Goal: Manage account settings

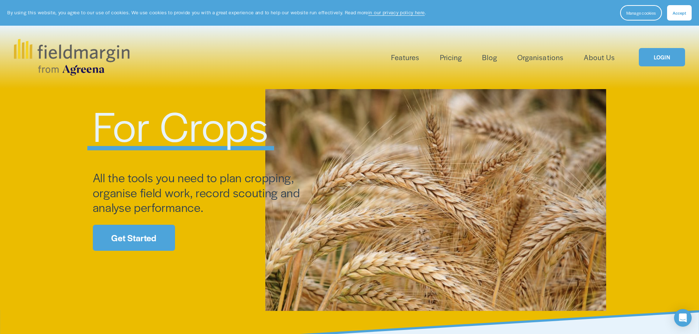
click at [677, 13] on span "Accept" at bounding box center [680, 13] width 14 height 6
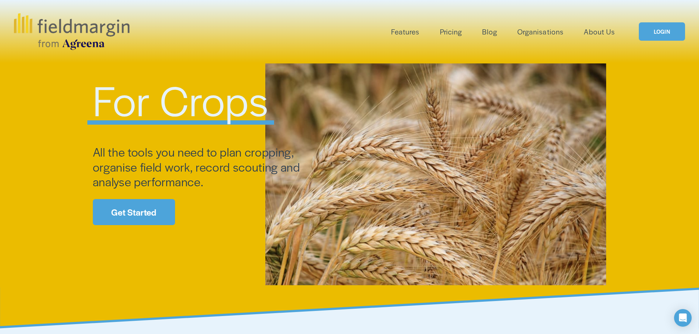
click at [664, 34] on link "LOGIN" at bounding box center [662, 31] width 46 height 19
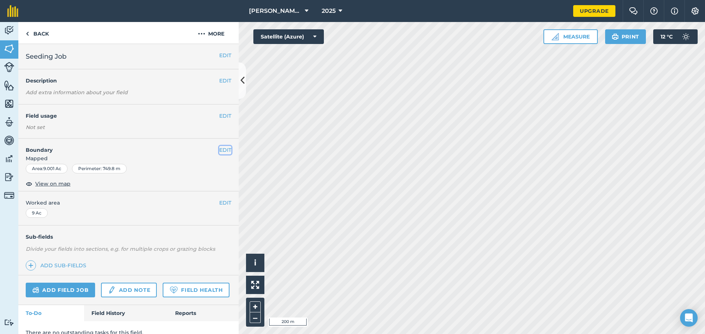
click at [219, 151] on button "EDIT" at bounding box center [225, 150] width 12 height 8
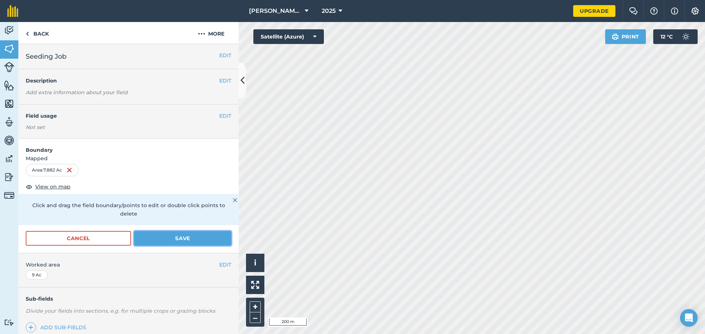
click at [175, 237] on button "Save" at bounding box center [182, 238] width 97 height 15
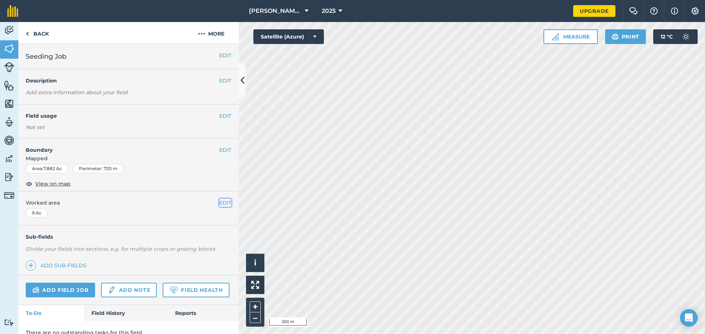
click at [219, 202] on button "EDIT" at bounding box center [225, 203] width 12 height 8
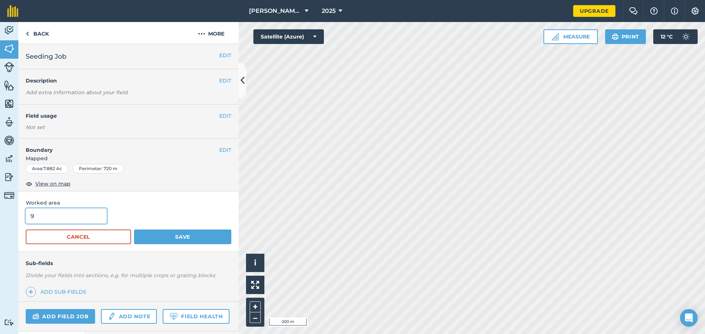
click at [39, 216] on input "9" at bounding box center [66, 216] width 81 height 15
type input "8"
click at [176, 235] on button "Save" at bounding box center [182, 237] width 97 height 15
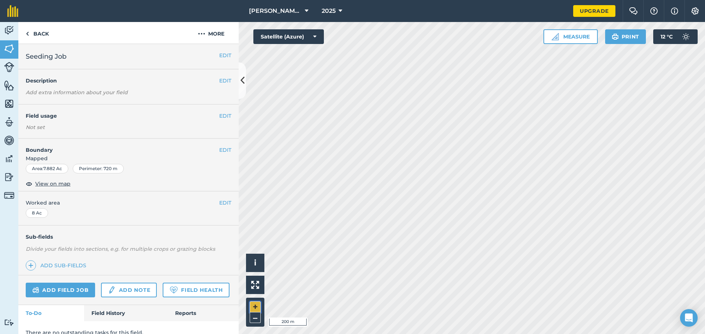
click at [256, 305] on button "+" at bounding box center [255, 307] width 11 height 11
click at [572, 40] on button "Measure" at bounding box center [570, 36] width 54 height 15
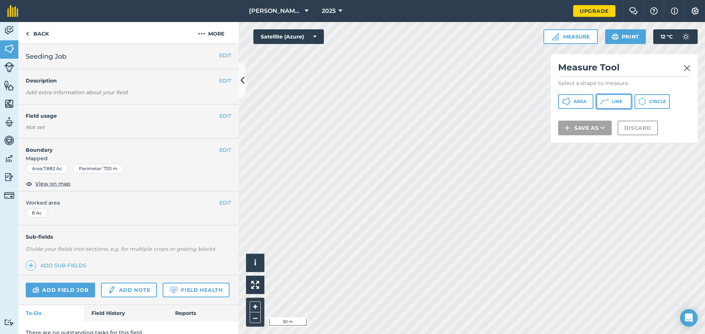
click at [611, 101] on button "Line" at bounding box center [613, 101] width 35 height 15
click at [688, 68] on img at bounding box center [687, 68] width 7 height 9
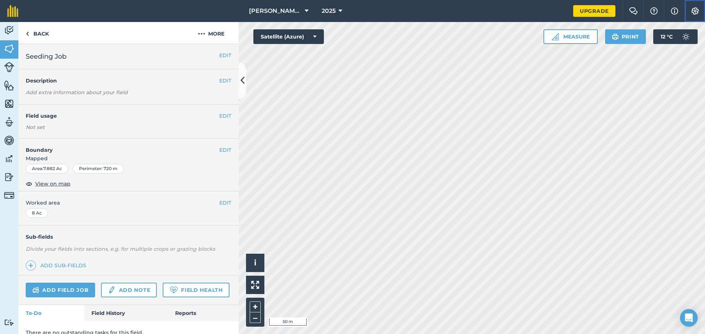
click at [694, 9] on img at bounding box center [695, 10] width 9 height 7
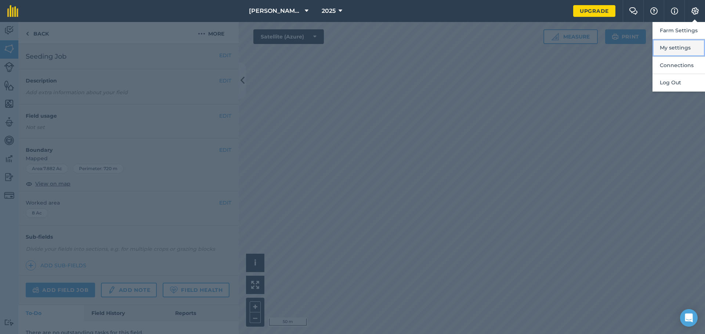
click at [670, 47] on button "My settings" at bounding box center [678, 47] width 53 height 17
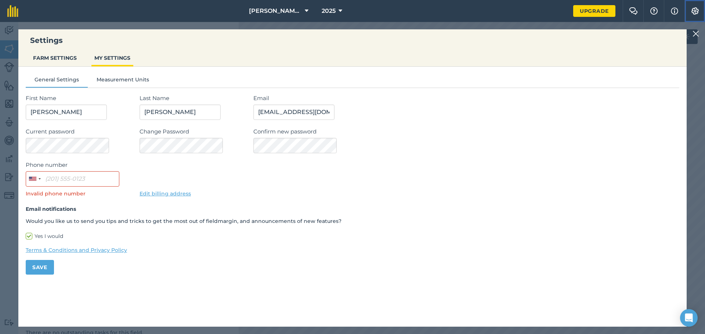
click at [695, 12] on img at bounding box center [695, 10] width 9 height 7
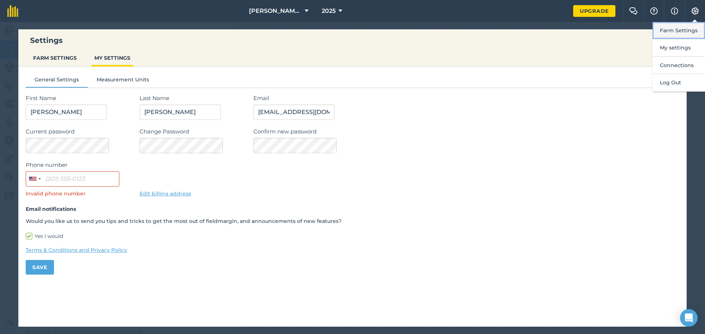
click at [671, 31] on button "Farm Settings" at bounding box center [678, 30] width 53 height 17
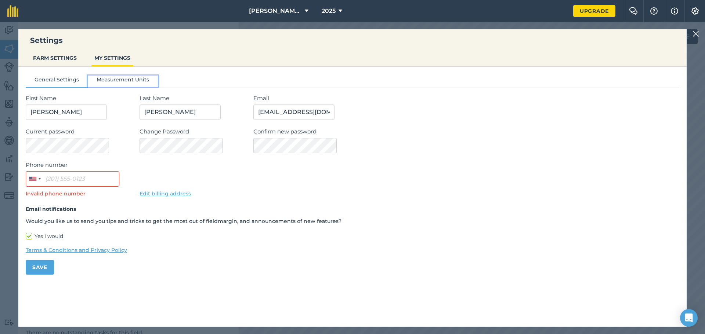
click at [112, 83] on button "Measurement Units" at bounding box center [123, 81] width 70 height 11
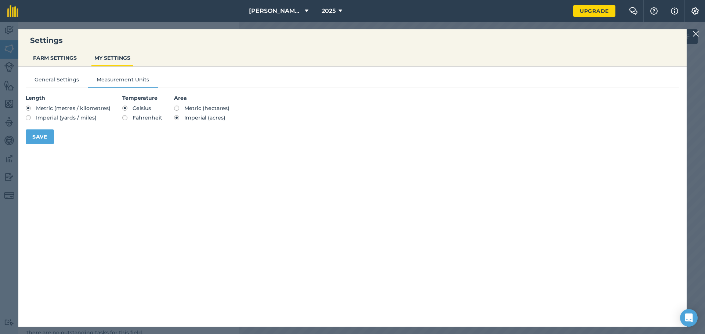
click at [28, 117] on label "Imperial (yards / miles)" at bounding box center [68, 117] width 85 height 5
radio input "true"
radio input "false"
click at [122, 117] on label "Fahrenheit" at bounding box center [142, 117] width 40 height 5
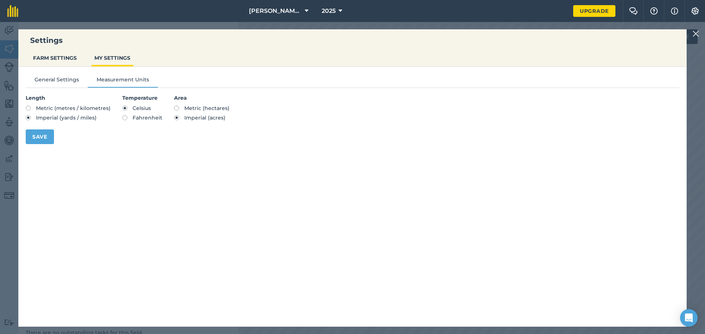
radio input "true"
radio input "false"
click at [42, 136] on button "Save" at bounding box center [40, 137] width 28 height 15
click at [696, 31] on img at bounding box center [695, 33] width 7 height 9
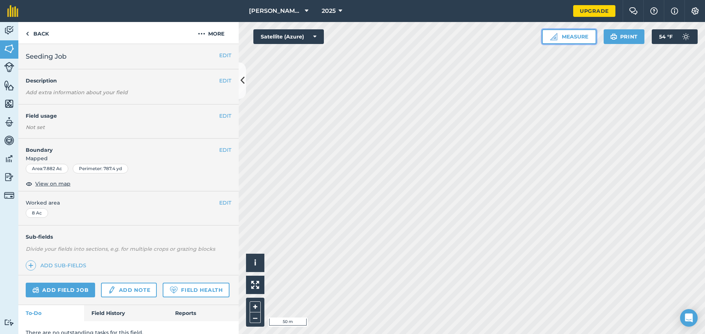
click at [574, 38] on button "Measure" at bounding box center [569, 36] width 54 height 15
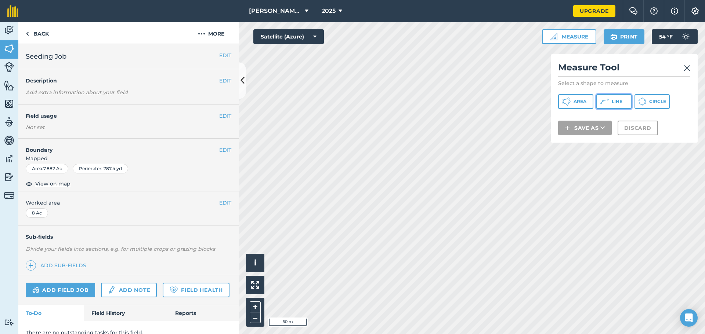
click at [604, 103] on icon at bounding box center [604, 101] width 9 height 9
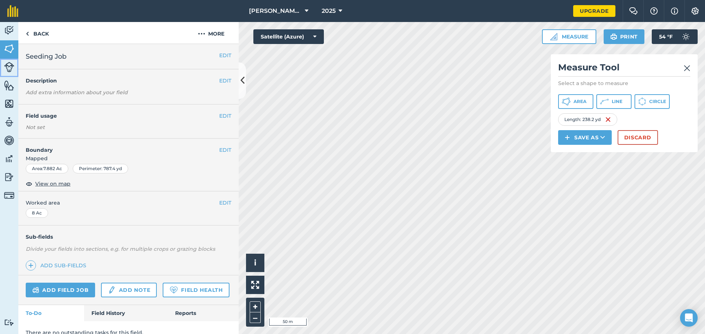
click at [9, 64] on img at bounding box center [9, 67] width 10 height 10
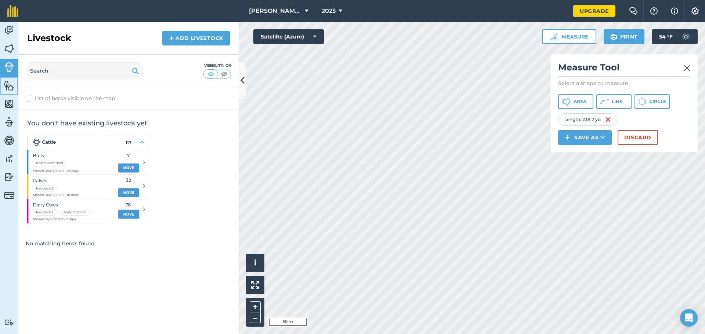
click at [8, 86] on img at bounding box center [9, 85] width 10 height 11
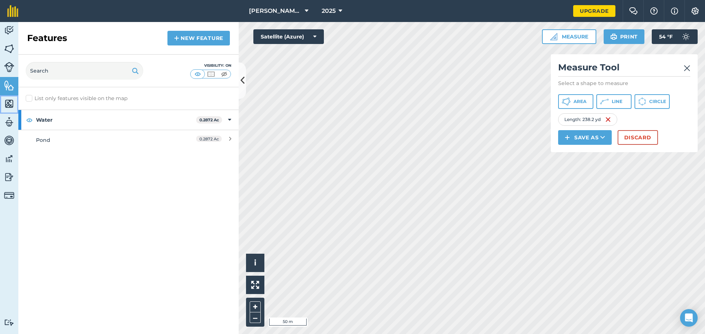
click at [7, 103] on img at bounding box center [9, 103] width 10 height 11
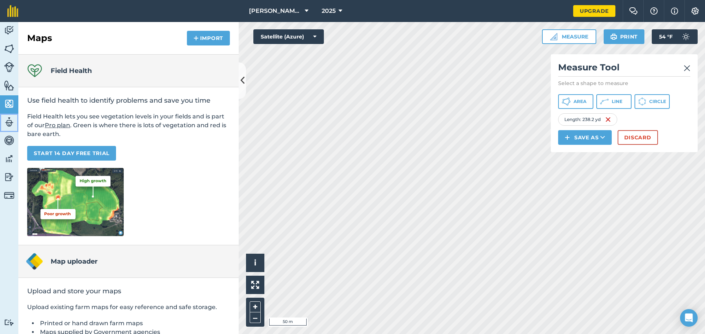
click at [7, 121] on img at bounding box center [9, 122] width 10 height 11
select select "MEMBER"
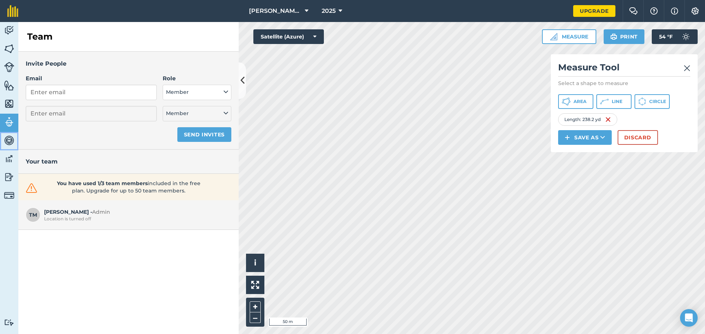
click at [8, 141] on img at bounding box center [9, 140] width 10 height 11
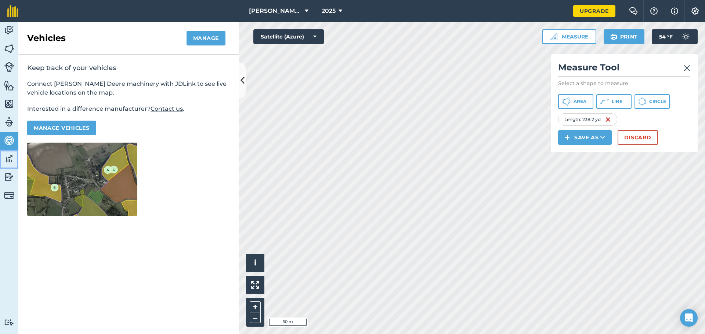
click at [8, 158] on img at bounding box center [9, 158] width 10 height 11
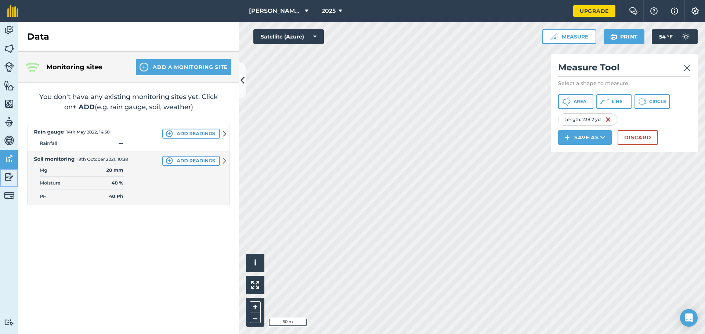
click at [8, 175] on img at bounding box center [9, 177] width 10 height 11
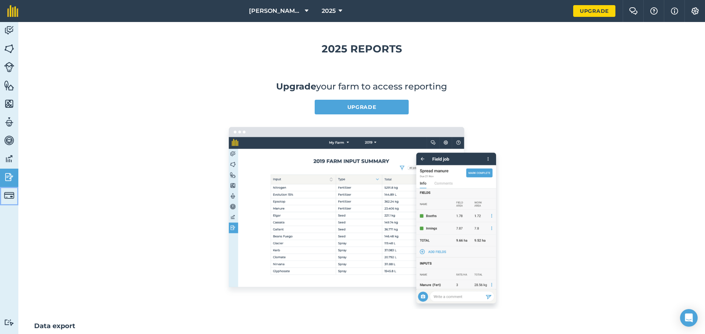
click at [10, 195] on img at bounding box center [9, 196] width 10 height 10
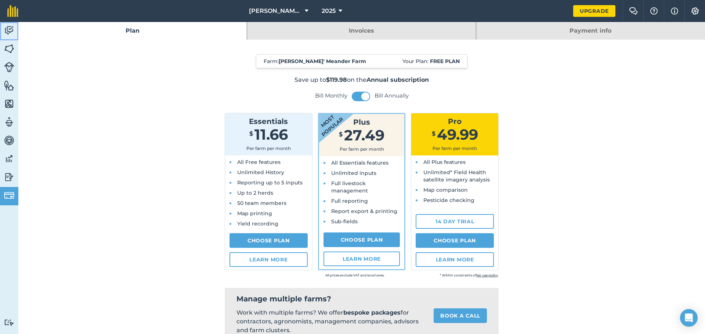
click at [10, 31] on img at bounding box center [9, 30] width 10 height 11
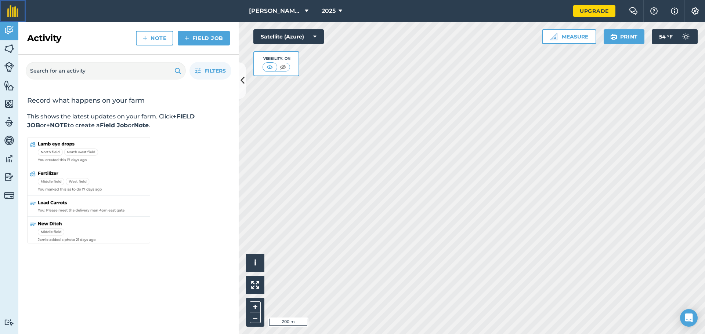
click at [11, 11] on img at bounding box center [12, 11] width 11 height 12
click at [695, 11] on img at bounding box center [695, 10] width 9 height 7
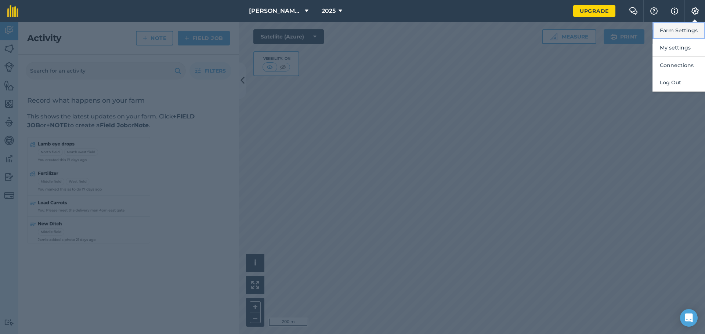
click at [682, 27] on button "Farm Settings" at bounding box center [678, 30] width 53 height 17
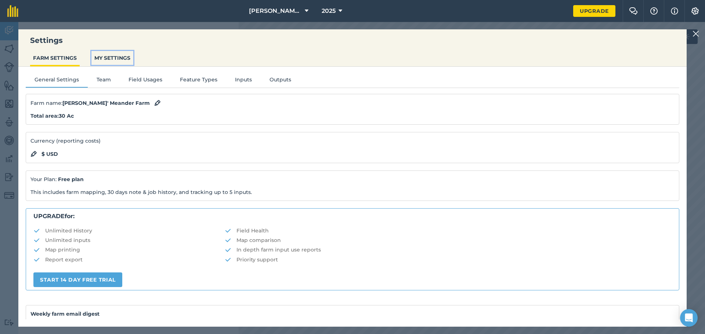
click at [114, 57] on button "MY SETTINGS" at bounding box center [112, 58] width 42 height 14
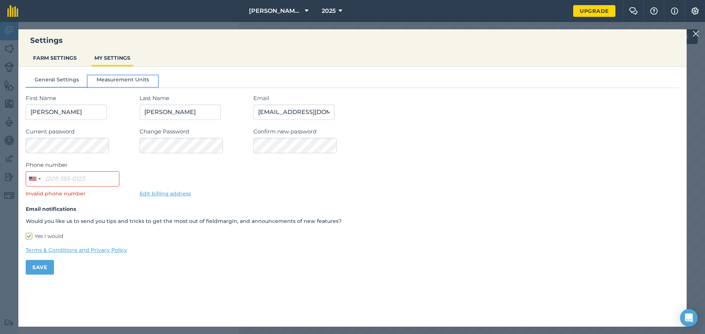
click at [117, 79] on button "Measurement Units" at bounding box center [123, 81] width 70 height 11
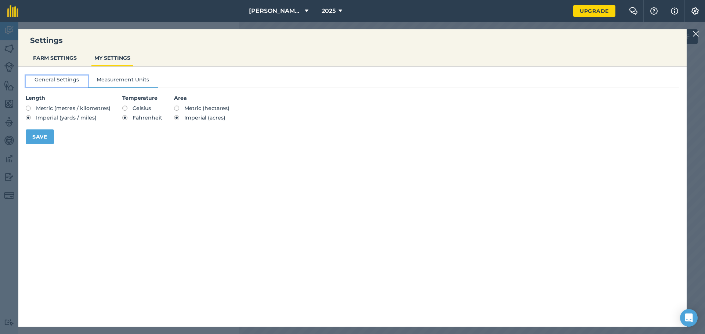
click at [65, 81] on button "General Settings" at bounding box center [57, 81] width 62 height 11
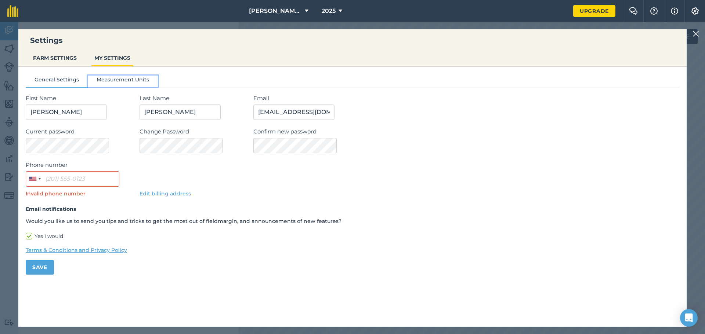
click at [115, 79] on button "Measurement Units" at bounding box center [123, 81] width 70 height 11
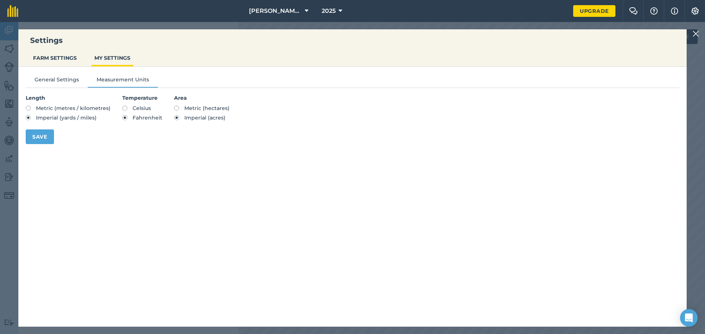
click at [696, 34] on img at bounding box center [695, 33] width 7 height 9
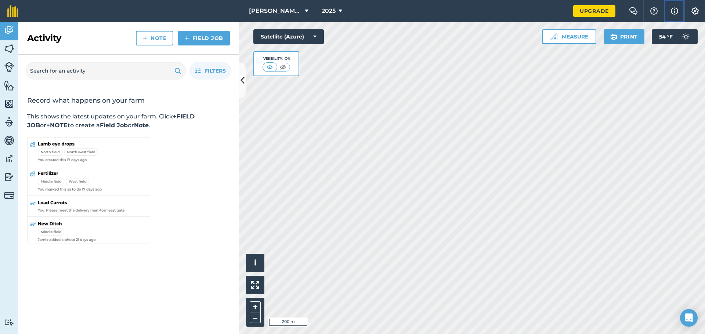
click at [675, 10] on img at bounding box center [674, 11] width 7 height 9
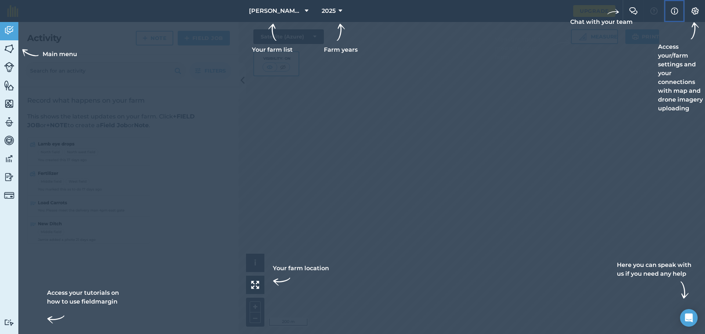
click at [675, 10] on img at bounding box center [674, 11] width 7 height 9
click at [696, 11] on img at bounding box center [695, 10] width 9 height 7
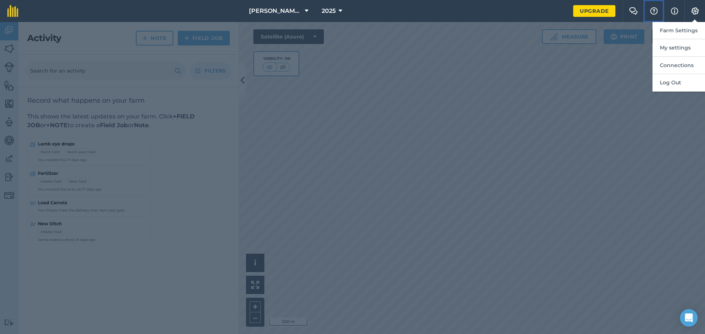
click at [655, 11] on img at bounding box center [654, 10] width 9 height 7
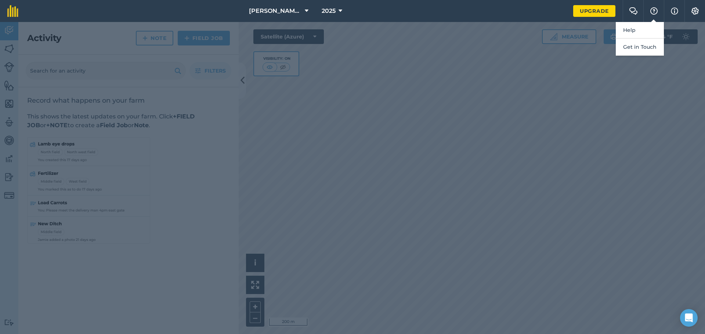
click at [569, 71] on div at bounding box center [352, 178] width 705 height 312
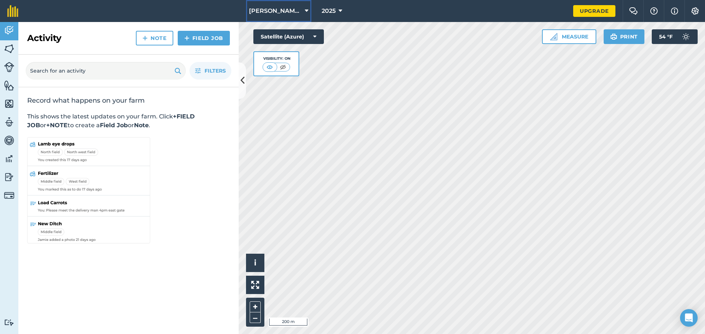
click at [306, 11] on icon at bounding box center [307, 11] width 4 height 9
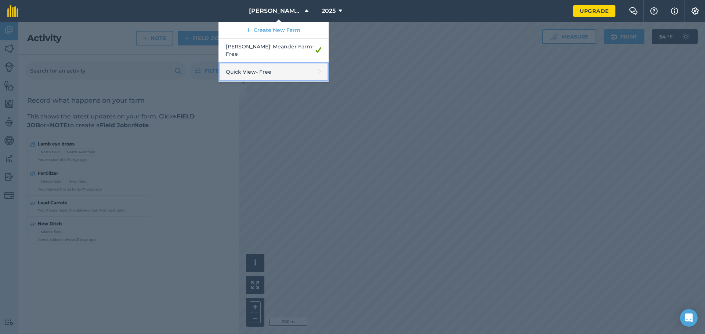
click at [277, 66] on link "Quick View - Free" at bounding box center [273, 71] width 110 height 19
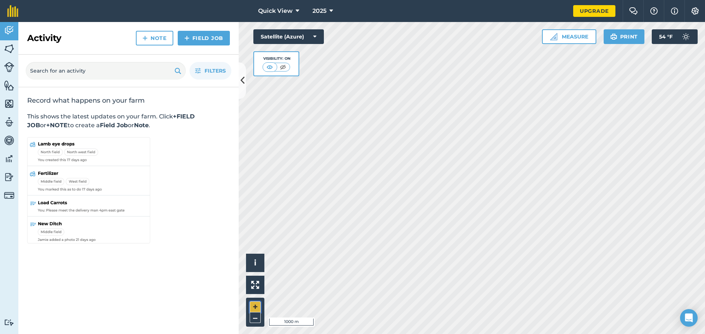
click at [256, 305] on button "+" at bounding box center [255, 307] width 11 height 11
click at [377, 334] on html "Quick View 2025 Upgrade Farm Chat Help Info Settings Map printing is not availa…" at bounding box center [352, 167] width 705 height 334
click at [314, 36] on icon at bounding box center [314, 36] width 3 height 7
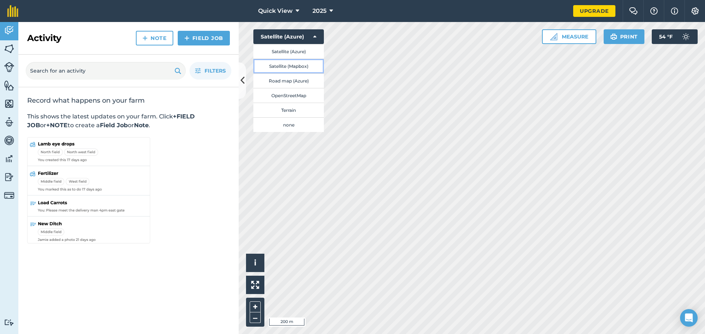
click at [289, 65] on button "Satellite (Mapbox)" at bounding box center [288, 66] width 70 height 15
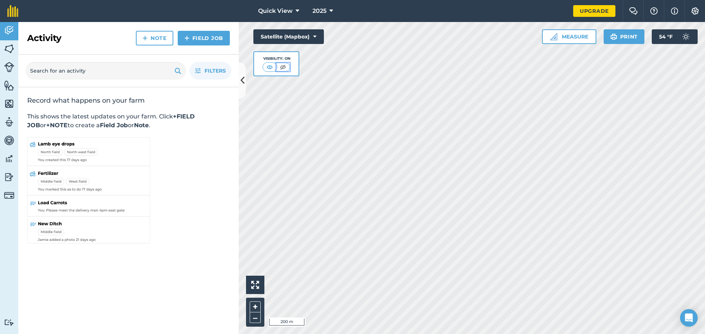
click at [283, 66] on img at bounding box center [282, 67] width 9 height 7
click at [269, 68] on img at bounding box center [269, 67] width 9 height 7
click at [315, 37] on icon at bounding box center [314, 36] width 3 height 7
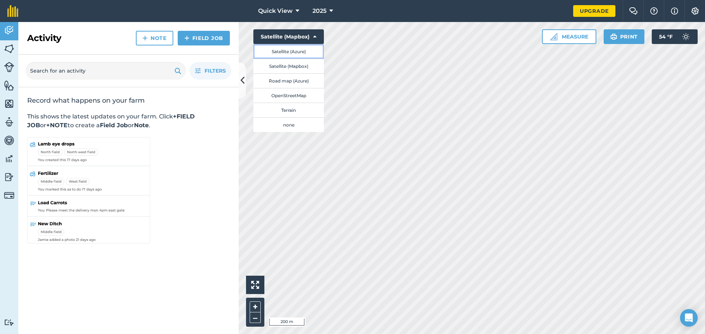
click at [279, 51] on button "Satellite (Azure)" at bounding box center [288, 51] width 70 height 15
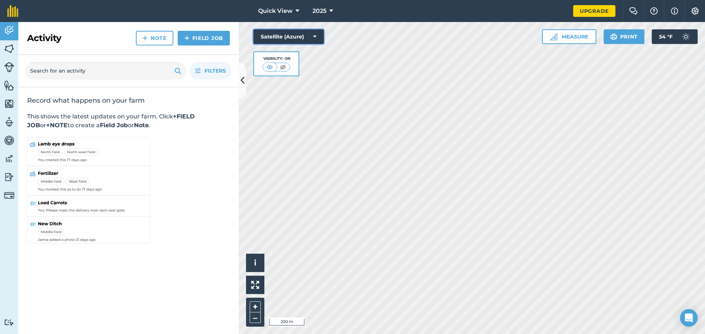
click at [315, 36] on icon at bounding box center [314, 36] width 3 height 7
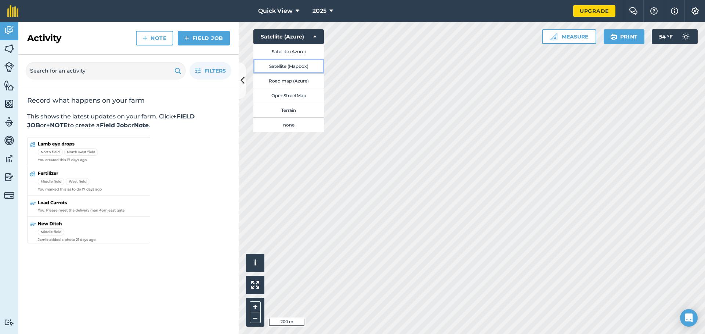
click at [283, 67] on button "Satellite (Mapbox)" at bounding box center [288, 66] width 70 height 15
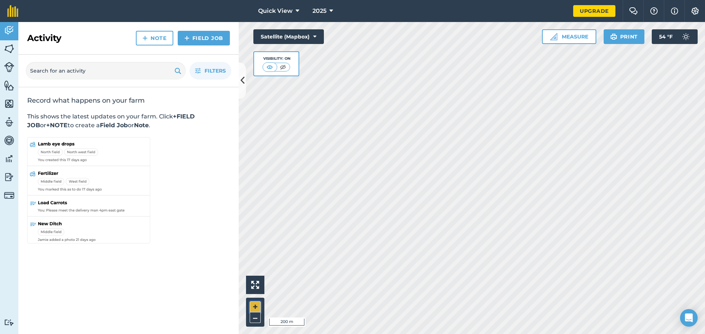
click at [254, 308] on button "+" at bounding box center [255, 307] width 11 height 11
click at [194, 37] on link "Field Job" at bounding box center [204, 38] width 52 height 15
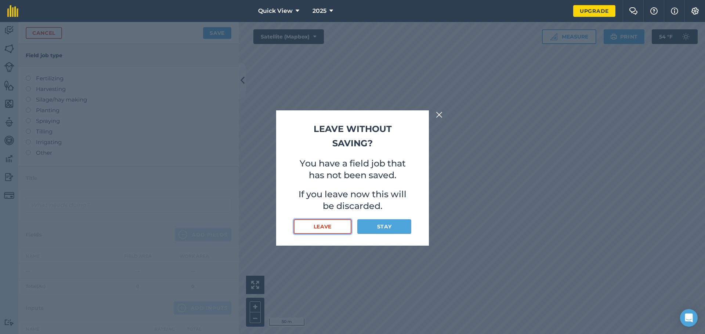
click at [321, 229] on button "Leave" at bounding box center [323, 227] width 58 height 15
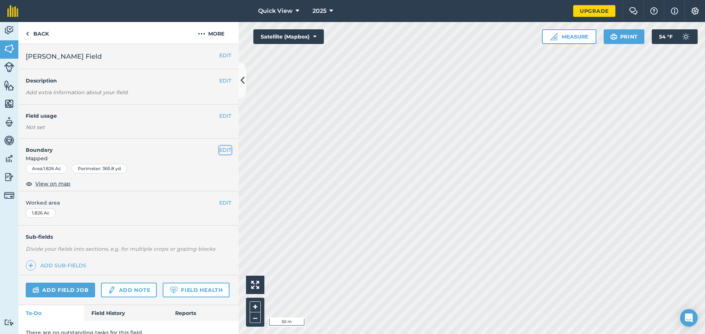
click at [219, 151] on button "EDIT" at bounding box center [225, 150] width 12 height 8
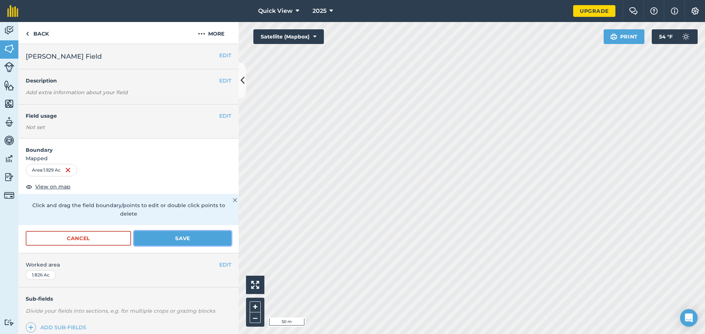
click at [175, 238] on button "Save" at bounding box center [182, 238] width 97 height 15
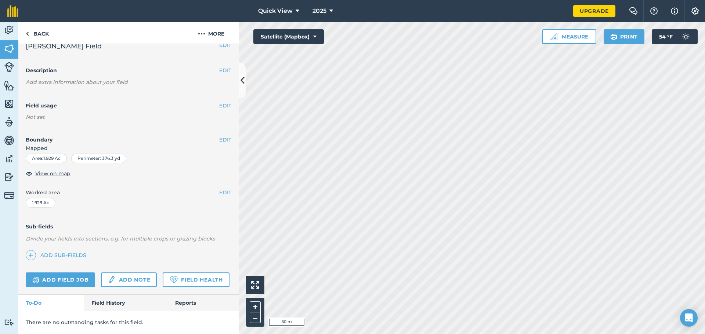
scroll to position [31, 0]
click at [11, 11] on img at bounding box center [12, 11] width 11 height 12
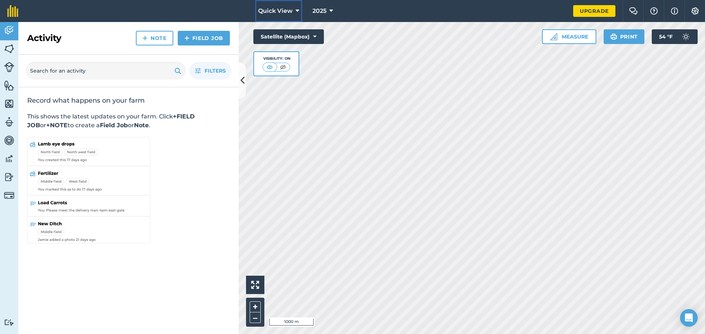
click at [297, 10] on icon at bounding box center [298, 11] width 4 height 9
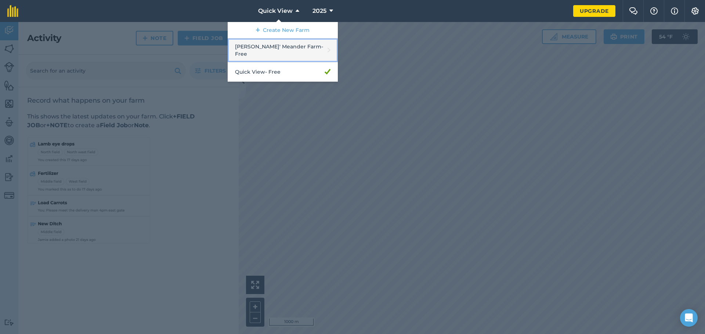
click at [269, 48] on link "Morgans' Meander Farm - Free" at bounding box center [283, 51] width 110 height 24
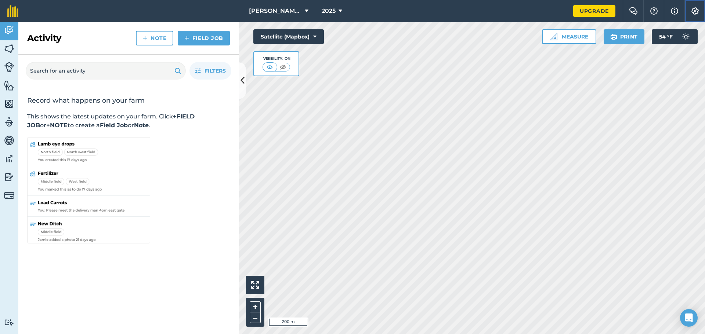
click at [694, 13] on img at bounding box center [695, 10] width 9 height 7
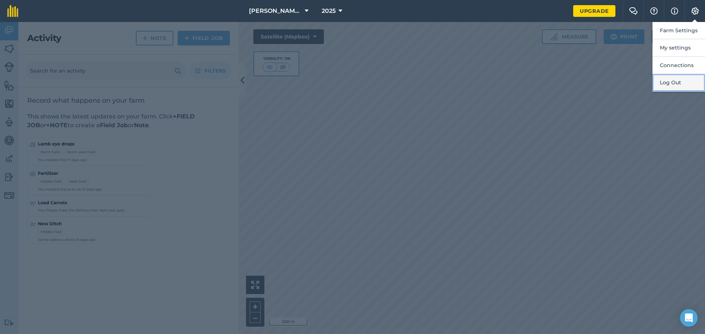
click at [666, 83] on button "Log Out" at bounding box center [678, 82] width 53 height 17
